Goal: Information Seeking & Learning: Learn about a topic

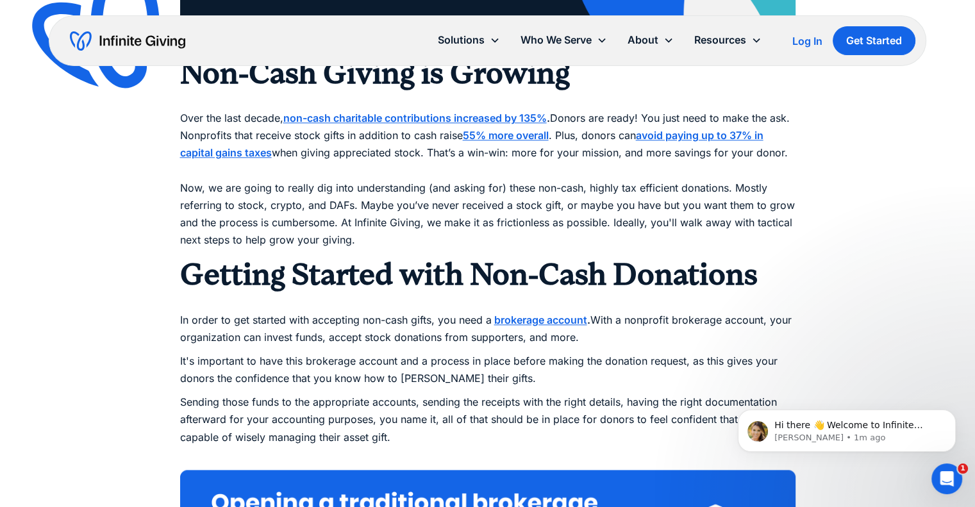
scroll to position [1525, 0]
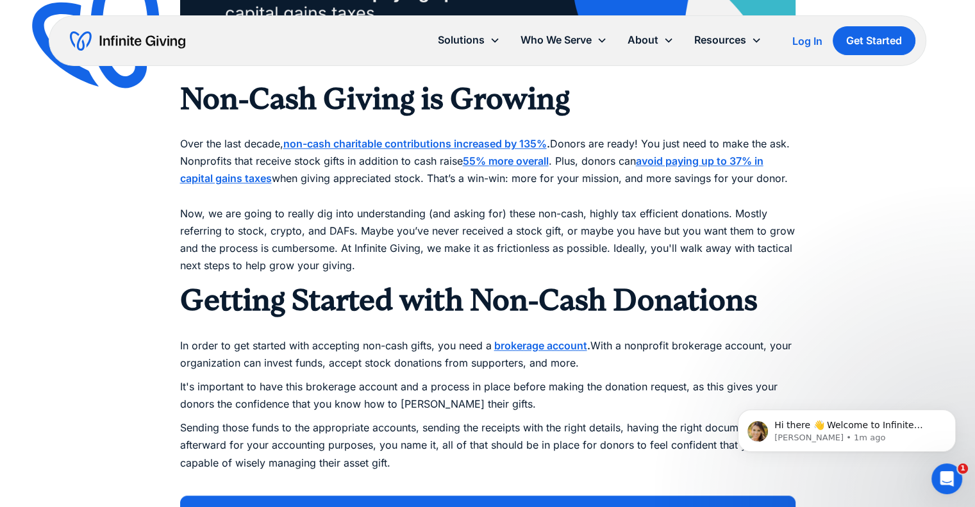
click at [513, 351] on strong "brokerage account" at bounding box center [540, 345] width 93 height 13
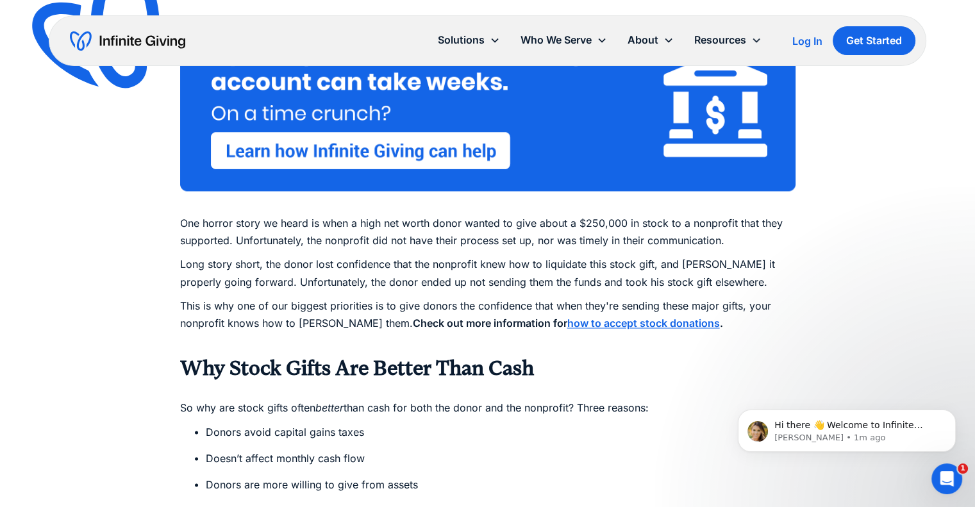
scroll to position [2004, 0]
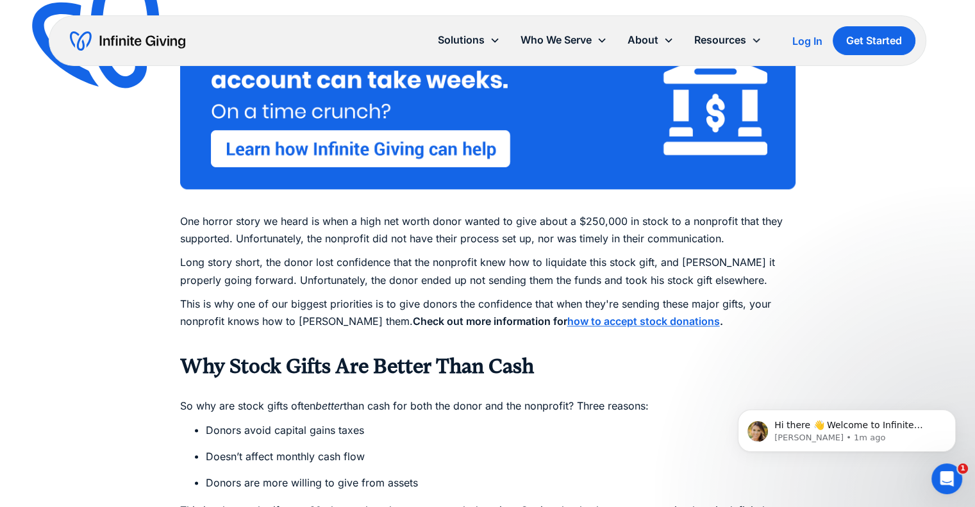
click at [567, 320] on strong "how to accept stock donations" at bounding box center [643, 321] width 153 height 13
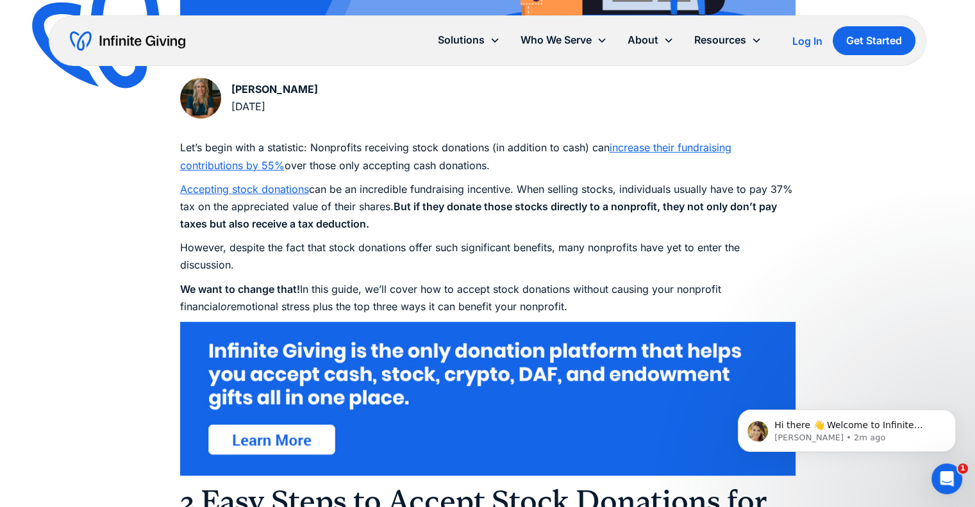
scroll to position [628, 0]
drag, startPoint x: 425, startPoint y: 223, endPoint x: 385, endPoint y: 194, distance: 49.6
drag, startPoint x: 385, startPoint y: 194, endPoint x: 346, endPoint y: 183, distance: 40.2
click at [346, 183] on p "Accepting stock donations can be an incredible fundraising incentive. When sell…" at bounding box center [487, 207] width 615 height 53
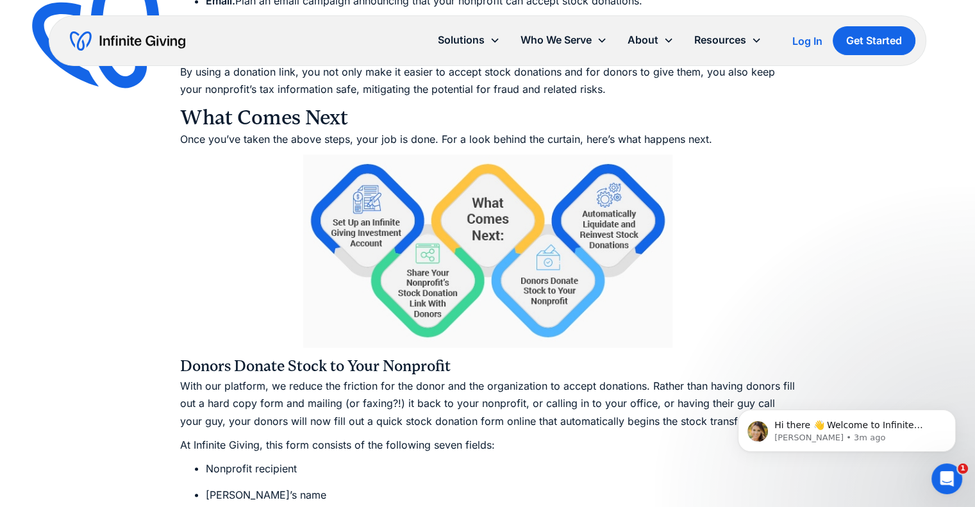
scroll to position [2260, 0]
